Goal: Task Accomplishment & Management: Use online tool/utility

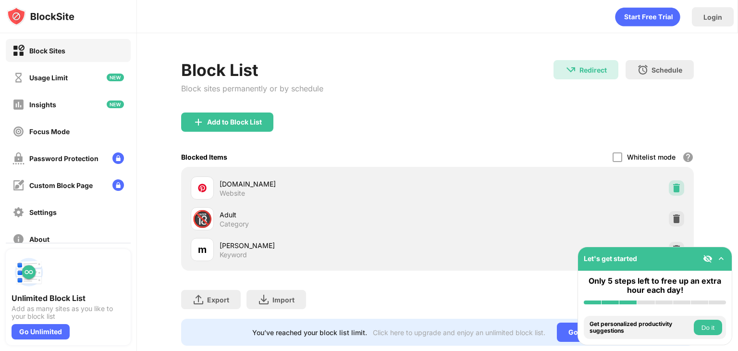
click at [672, 189] on img at bounding box center [677, 188] width 10 height 10
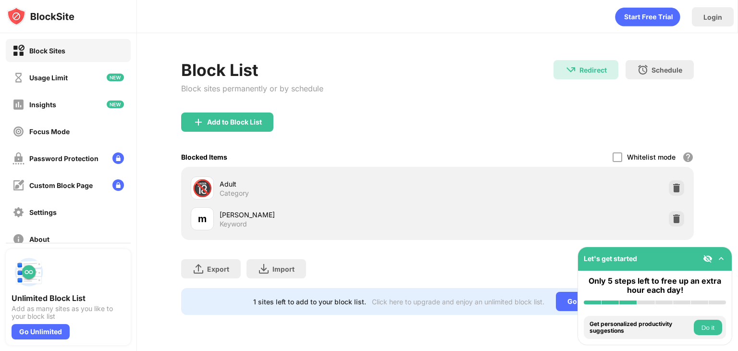
click at [688, 122] on div "Add to Block List" at bounding box center [437, 129] width 513 height 35
click at [218, 118] on div "Add to Block List" at bounding box center [234, 122] width 55 height 8
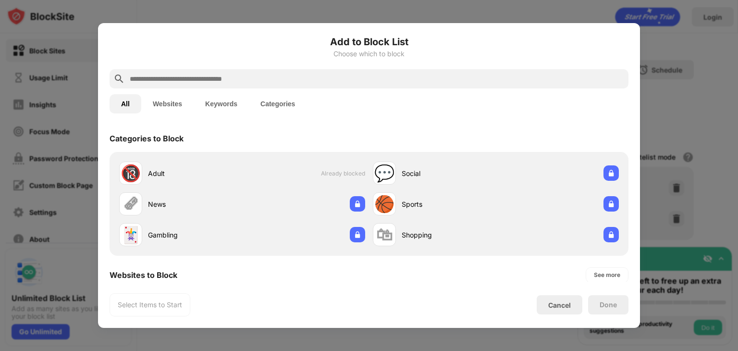
click at [411, 72] on div at bounding box center [369, 78] width 519 height 19
click at [484, 71] on div at bounding box center [369, 78] width 519 height 19
click at [450, 89] on div "All Websites Keywords Categories" at bounding box center [369, 103] width 519 height 31
click at [450, 81] on input "text" at bounding box center [377, 79] width 496 height 12
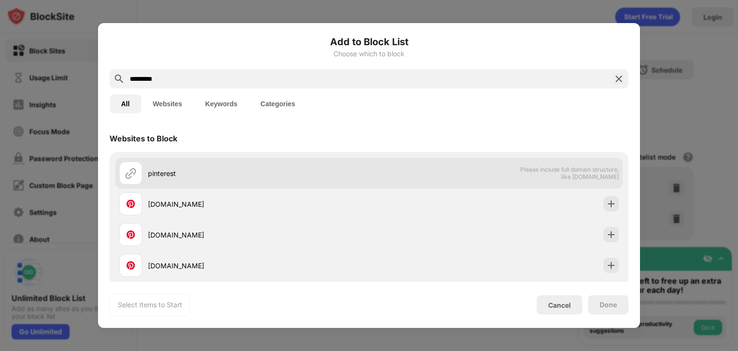
type input "*********"
click at [241, 167] on div "pinterest" at bounding box center [244, 173] width 250 height 23
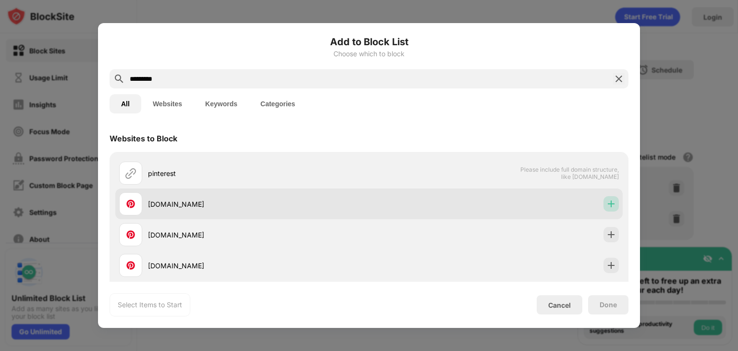
click at [607, 204] on img at bounding box center [612, 204] width 10 height 10
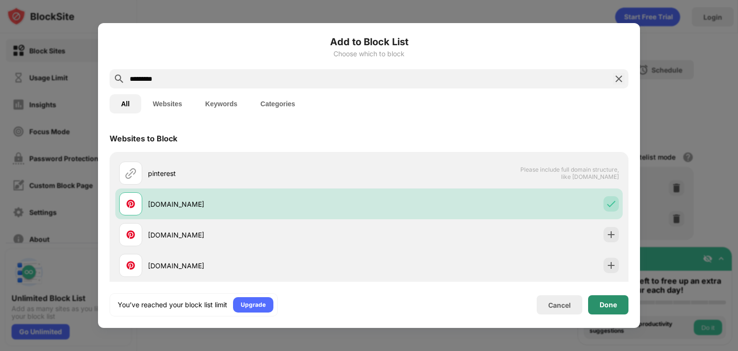
click at [608, 307] on div "Done" at bounding box center [608, 305] width 17 height 8
